Goal: Communication & Community: Answer question/provide support

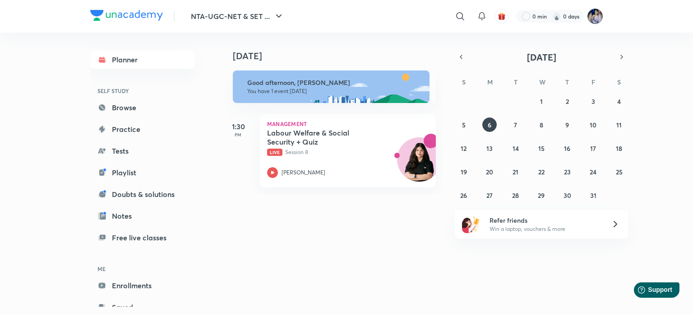
click at [597, 16] on img at bounding box center [594, 16] width 15 height 15
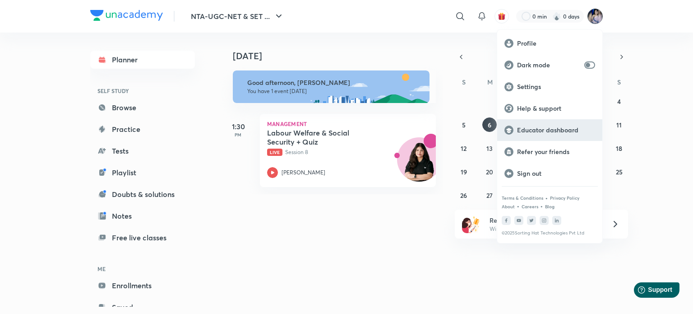
click at [537, 131] on p "Educator dashboard" at bounding box center [556, 130] width 78 height 8
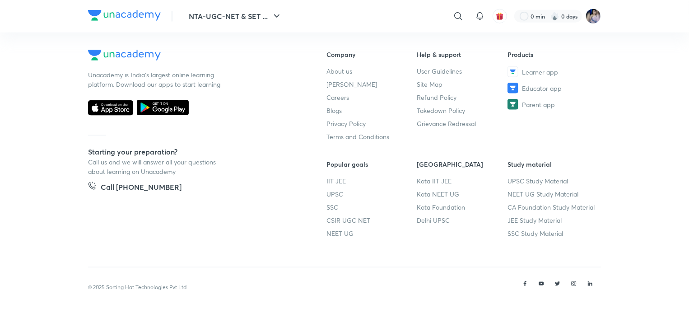
scroll to position [489, 0]
